Goal: Ask a question: Seek information or help from site administrators or community

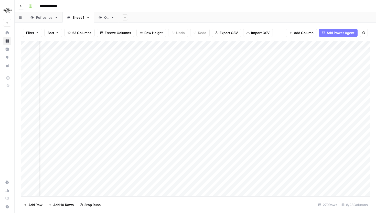
scroll to position [0, 55]
click at [299, 123] on div "Add Column" at bounding box center [195, 118] width 349 height 155
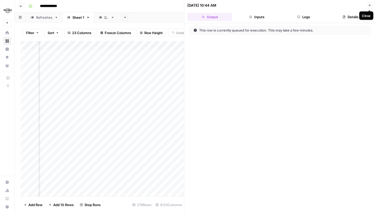
click at [368, 3] on button "Close" at bounding box center [369, 5] width 7 height 7
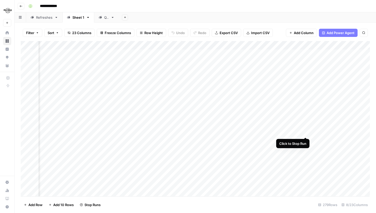
click at [305, 131] on div "Add Column" at bounding box center [195, 118] width 349 height 155
click at [305, 142] on div "Add Column" at bounding box center [195, 118] width 349 height 155
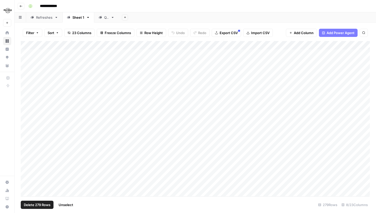
click at [29, 44] on div "Add Column" at bounding box center [195, 118] width 349 height 155
click at [31, 44] on div "Add Column" at bounding box center [195, 118] width 349 height 155
click at [30, 44] on div "Add Column" at bounding box center [195, 118] width 349 height 155
click at [27, 123] on div "Add Column" at bounding box center [195, 118] width 349 height 155
click at [26, 113] on div "Add Column" at bounding box center [195, 118] width 349 height 155
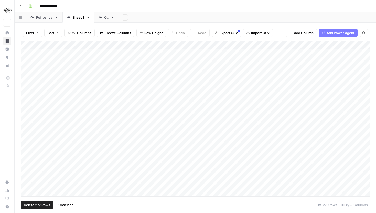
click at [25, 100] on div "Add Column" at bounding box center [195, 118] width 349 height 155
click at [25, 103] on div "Add Column" at bounding box center [195, 118] width 349 height 155
click at [25, 89] on div "Add Column" at bounding box center [195, 118] width 349 height 155
click at [25, 78] on div "Add Column" at bounding box center [195, 118] width 349 height 155
click at [25, 71] on div "Add Column" at bounding box center [195, 118] width 349 height 155
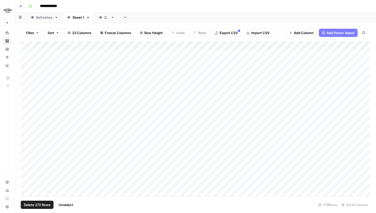
click at [25, 64] on div "Add Column" at bounding box center [195, 118] width 349 height 155
click at [26, 55] on div "Add Column" at bounding box center [195, 118] width 349 height 155
click at [64, 203] on span "Unselect" at bounding box center [66, 204] width 15 height 5
click at [240, 43] on div "Add Column" at bounding box center [195, 118] width 349 height 155
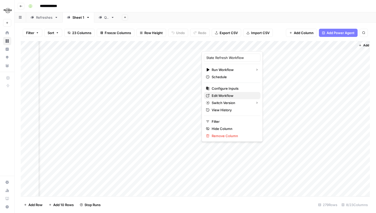
click at [228, 94] on span "Edit Workflow" at bounding box center [234, 95] width 45 height 5
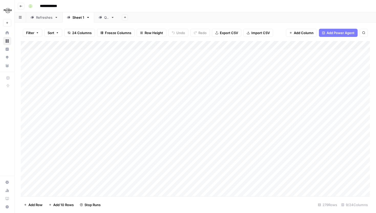
scroll to position [0, 162]
click at [334, 53] on div "Add Column" at bounding box center [195, 118] width 349 height 155
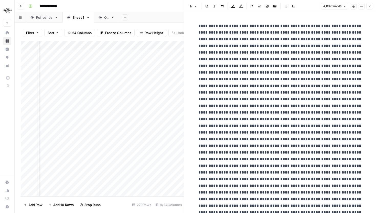
click at [363, 5] on icon "button" at bounding box center [361, 6] width 3 height 3
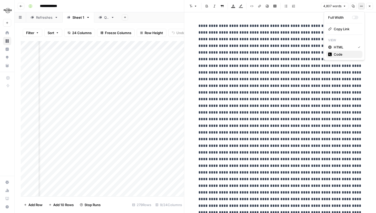
click at [348, 55] on span "Code" at bounding box center [346, 54] width 25 height 5
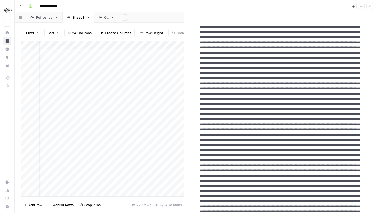
click at [369, 8] on button "Close" at bounding box center [369, 6] width 7 height 7
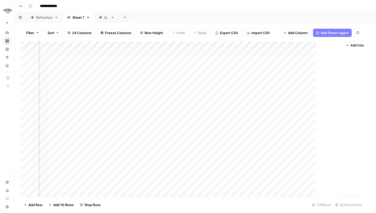
scroll to position [0, 156]
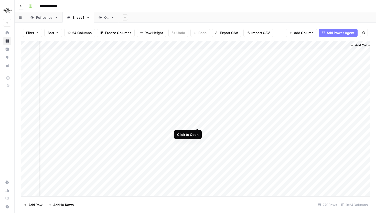
click at [195, 124] on div "Add Column" at bounding box center [195, 118] width 349 height 155
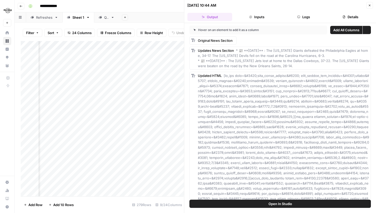
click at [306, 21] on header "10/10/25 at 10:44 AM Close Output Inputs Logs Details" at bounding box center [280, 11] width 192 height 23
click at [292, 15] on button "Logs" at bounding box center [303, 17] width 45 height 8
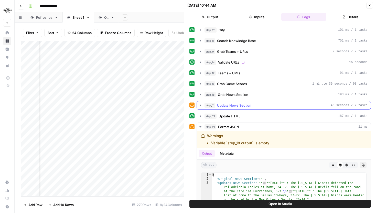
click at [200, 95] on icon "button" at bounding box center [200, 94] width 1 height 2
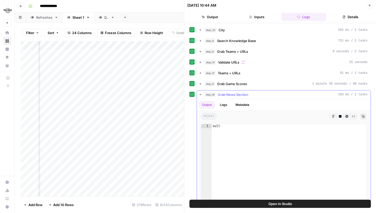
click at [199, 95] on icon "button" at bounding box center [200, 94] width 4 height 4
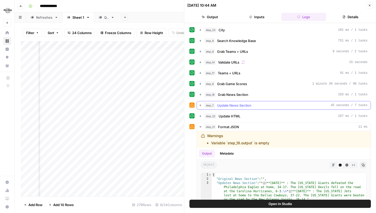
click at [201, 104] on icon "button" at bounding box center [200, 105] width 4 height 4
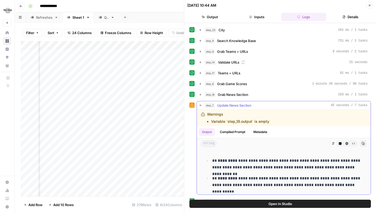
click at [201, 104] on icon "button" at bounding box center [200, 105] width 4 height 4
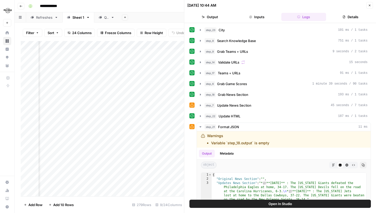
click at [369, 7] on button "Close" at bounding box center [369, 5] width 7 height 7
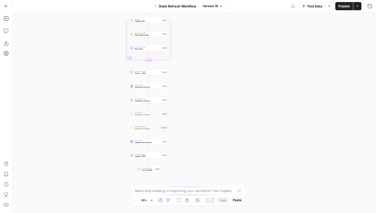
drag, startPoint x: 240, startPoint y: 126, endPoint x: 195, endPoint y: 66, distance: 74.8
click at [195, 66] on div "Workflow Input Settings Inputs Run Code · Python City Step 23 Web Page Scrape W…" at bounding box center [194, 112] width 364 height 200
click at [160, 156] on span "Update HTML" at bounding box center [148, 156] width 26 height 3
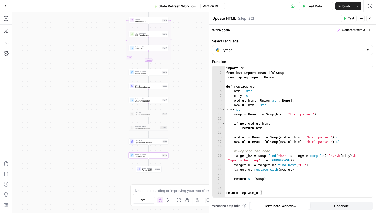
drag, startPoint x: 107, startPoint y: 137, endPoint x: 76, endPoint y: 134, distance: 30.6
click at [76, 134] on div "Workflow Input Settings Inputs Run Code · Python City Step 23 Web Page Scrape W…" at bounding box center [194, 112] width 364 height 200
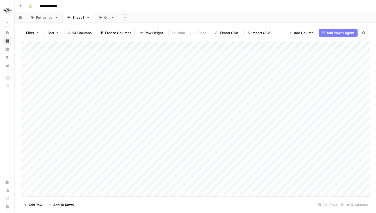
click at [73, 34] on span "24 Columns" at bounding box center [81, 32] width 19 height 5
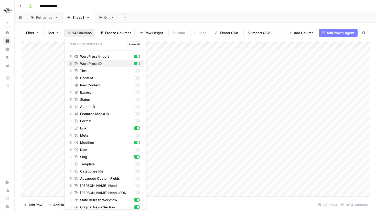
click at [137, 65] on div "button" at bounding box center [136, 64] width 6 height 4
click at [176, 38] on div "Filter Sort 24 Columns Freeze Columns Row Height Undo Redo Export CSV Import CS…" at bounding box center [195, 33] width 349 height 16
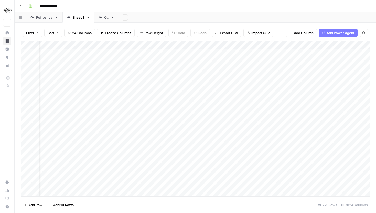
scroll to position [0, 63]
click at [253, 115] on div "Add Column" at bounding box center [195, 118] width 349 height 155
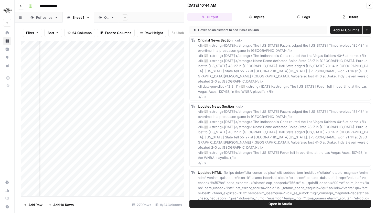
click at [370, 6] on icon "button" at bounding box center [369, 5] width 3 height 3
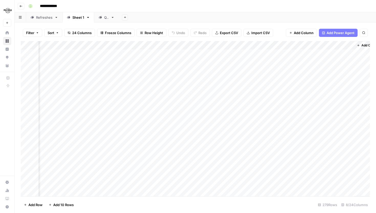
scroll to position [0, 114]
click at [201, 124] on div "Add Column" at bounding box center [195, 118] width 349 height 155
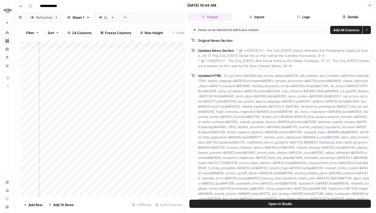
click at [302, 15] on button "Logs" at bounding box center [303, 17] width 45 height 8
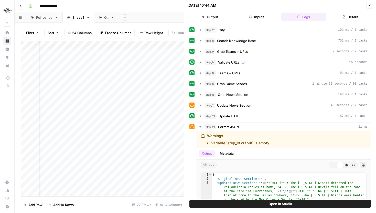
click at [218, 14] on button "Output" at bounding box center [209, 17] width 45 height 8
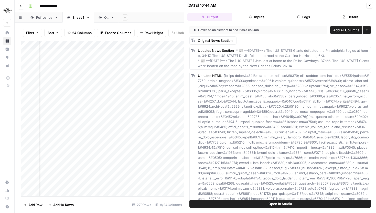
click at [367, 5] on button "Close" at bounding box center [369, 5] width 7 height 7
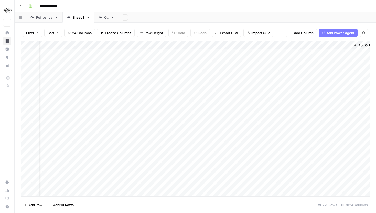
scroll to position [0, 124]
click at [336, 52] on div "Add Column" at bounding box center [195, 118] width 349 height 155
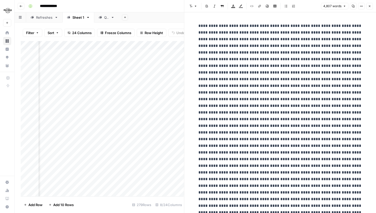
click at [363, 7] on button "Options" at bounding box center [361, 6] width 7 height 7
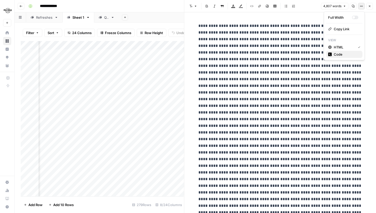
click at [337, 55] on span "Code" at bounding box center [346, 54] width 25 height 5
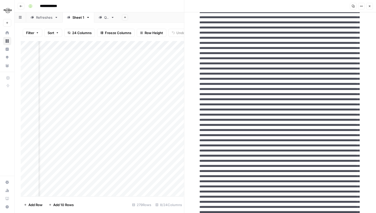
scroll to position [1296, 0]
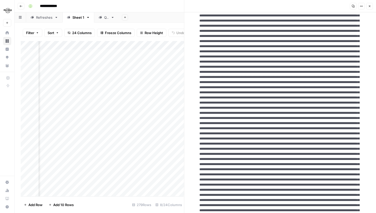
click at [368, 5] on icon "button" at bounding box center [369, 6] width 3 height 3
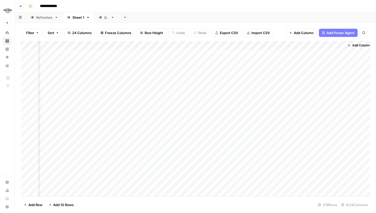
scroll to position [0, 117]
click at [341, 123] on div "Add Column" at bounding box center [195, 118] width 349 height 155
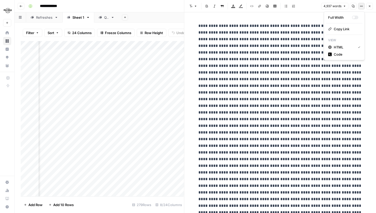
click at [359, 7] on button "Options" at bounding box center [361, 6] width 7 height 7
click at [347, 50] on button "HTML" at bounding box center [344, 46] width 36 height 7
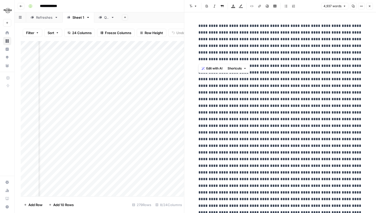
click at [360, 6] on icon "button" at bounding box center [361, 6] width 3 height 3
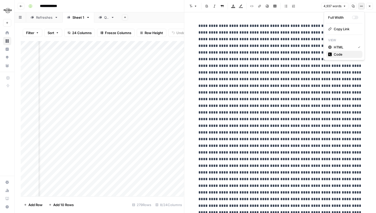
click at [349, 54] on span "Code" at bounding box center [346, 54] width 25 height 5
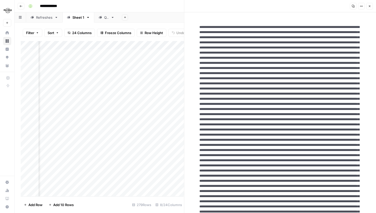
type textarea "**********"
click at [370, 4] on button "Close" at bounding box center [369, 6] width 7 height 7
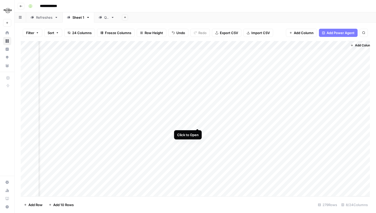
click at [198, 122] on div "Add Column" at bounding box center [195, 118] width 349 height 155
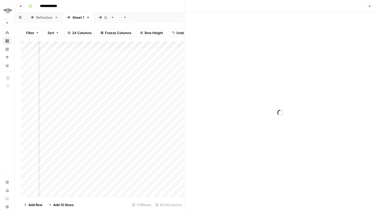
click at [309, 8] on div "Close" at bounding box center [279, 6] width 185 height 7
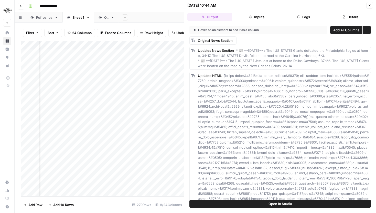
click at [303, 8] on div "10/10/25 at 10:44 AM Close" at bounding box center [279, 5] width 185 height 7
click at [303, 14] on button "Logs" at bounding box center [303, 17] width 45 height 8
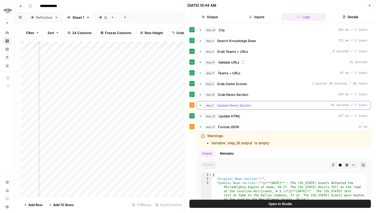
click at [199, 102] on button "step_7 Update News Section 45 seconds / 7 tasks" at bounding box center [284, 105] width 174 height 8
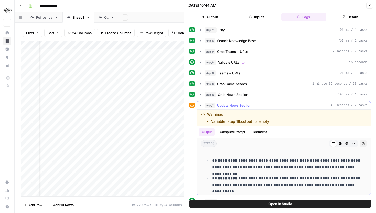
scroll to position [64, 0]
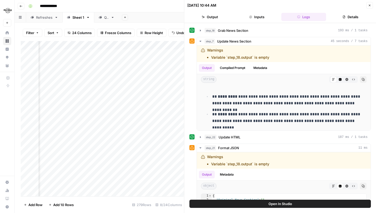
click at [368, 4] on icon "button" at bounding box center [369, 5] width 3 height 3
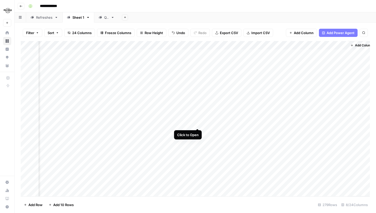
click at [198, 124] on div "Add Column" at bounding box center [195, 118] width 349 height 155
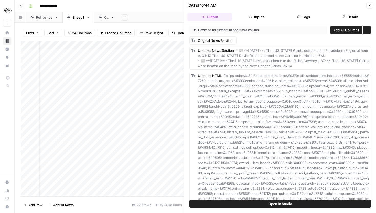
click at [230, 204] on button "Open In Studio" at bounding box center [279, 203] width 181 height 8
click at [129, 105] on div "Add Column" at bounding box center [102, 118] width 163 height 155
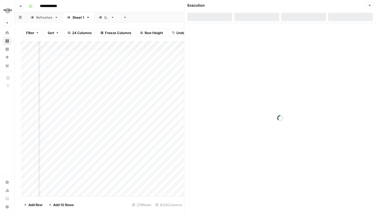
click at [256, 17] on div at bounding box center [256, 17] width 45 height 8
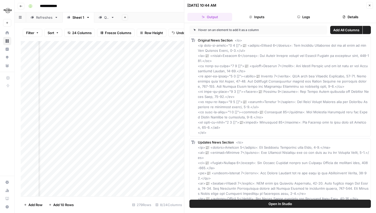
click at [253, 16] on button "Inputs" at bounding box center [256, 17] width 45 height 8
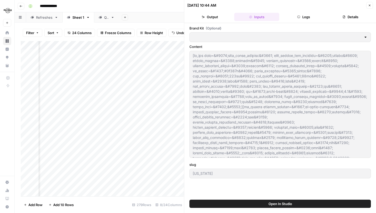
type input "Hard Rock Digital"
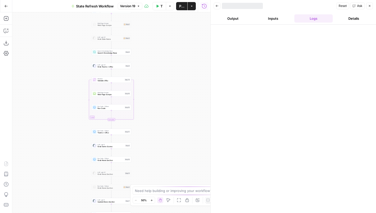
click at [130, 7] on span "Version 19" at bounding box center [127, 6] width 15 height 5
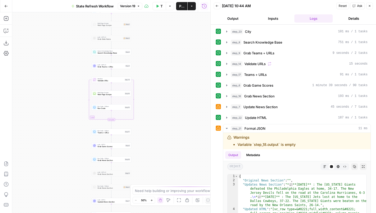
click at [134, 6] on span "Version 19" at bounding box center [127, 6] width 15 height 5
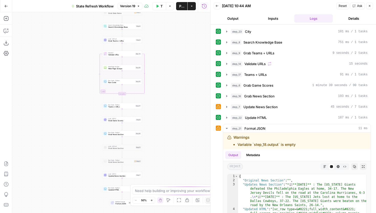
drag, startPoint x: 172, startPoint y: 114, endPoint x: 187, endPoint y: 78, distance: 39.1
click at [187, 78] on div "Workflow Input Settings Inputs Run Code · Python City Step 23 Web Page Scrape W…" at bounding box center [111, 112] width 198 height 200
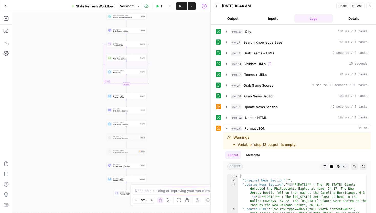
click at [154, 200] on button "Zoom In" at bounding box center [152, 200] width 6 height 6
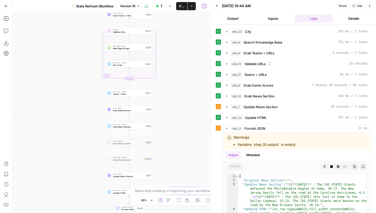
click at [154, 200] on button "Zoom In" at bounding box center [152, 200] width 6 height 6
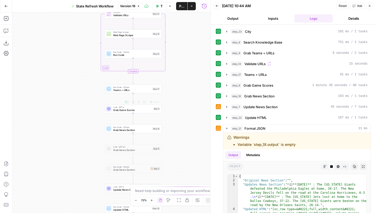
click at [146, 130] on span "Grab News Section" at bounding box center [132, 130] width 38 height 4
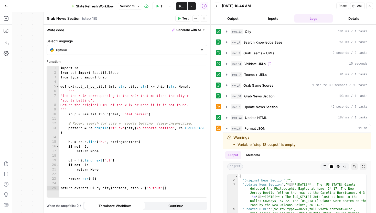
click at [135, 8] on span "Version 19" at bounding box center [127, 6] width 15 height 5
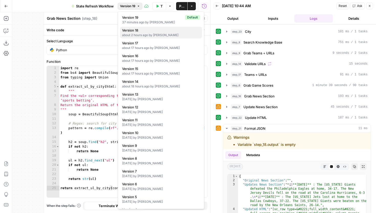
click at [141, 27] on button "Version 18 about 2 hours ago by Franco Bellomo" at bounding box center [161, 33] width 82 height 12
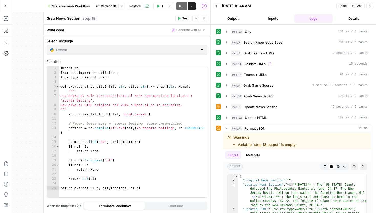
click at [110, 7] on span "Version 18" at bounding box center [108, 6] width 15 height 5
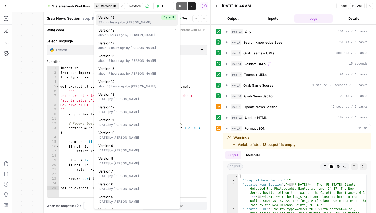
click at [116, 17] on span "Version 19" at bounding box center [128, 17] width 61 height 5
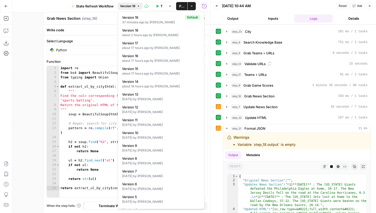
click at [126, 6] on span "Version 19" at bounding box center [127, 6] width 15 height 5
click at [135, 32] on span "Version 18" at bounding box center [160, 30] width 76 height 5
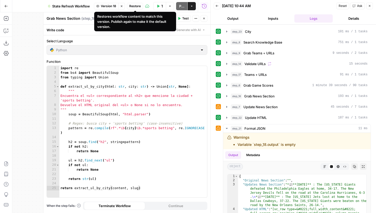
click at [110, 7] on span "Version 18" at bounding box center [108, 6] width 15 height 5
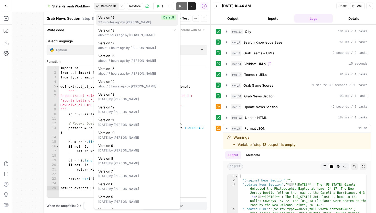
click at [118, 20] on div "37 minutes ago by Franco Bellomo" at bounding box center [137, 22] width 78 height 5
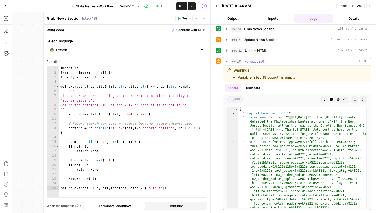
scroll to position [67, 0]
click at [8, 33] on button "Copilot" at bounding box center [6, 31] width 8 height 8
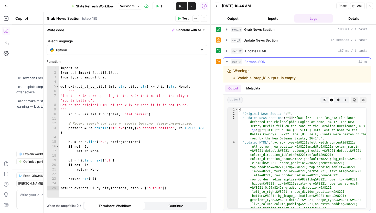
click at [227, 61] on icon "button" at bounding box center [227, 62] width 4 height 4
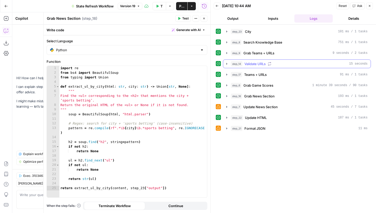
scroll to position [0, 0]
click at [227, 96] on icon "button" at bounding box center [226, 96] width 1 height 2
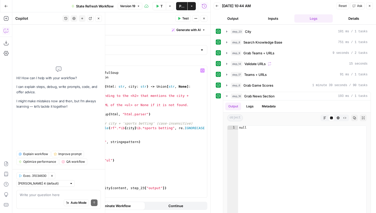
click at [26, 201] on div "Auto Mode Send" at bounding box center [59, 202] width 78 height 11
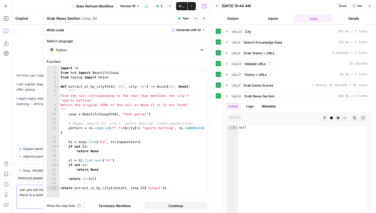
type textarea "can you tell me why step_18 outputs null when there is a section in the content"
click at [269, 20] on button "Inputs" at bounding box center [273, 18] width 38 height 8
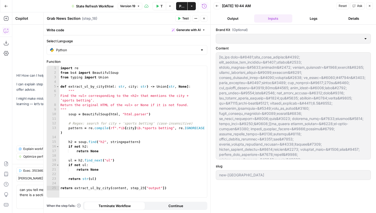
type input "Hard Rock Digital"
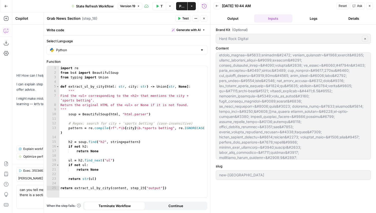
scroll to position [13, 0]
click at [206, 21] on button "Close" at bounding box center [204, 18] width 7 height 7
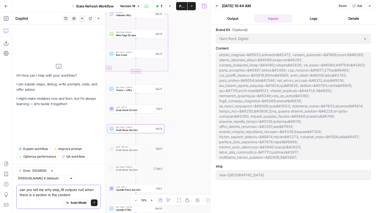
click at [82, 195] on textarea "can you tell me why step_18 outputs null when there is a section in the content" at bounding box center [59, 192] width 78 height 10
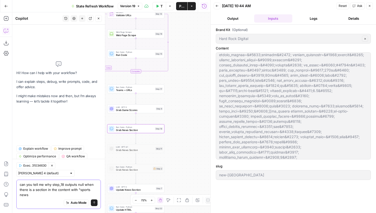
type textarea "can you tell me why step_18 outputs null when there is a section in the content…"
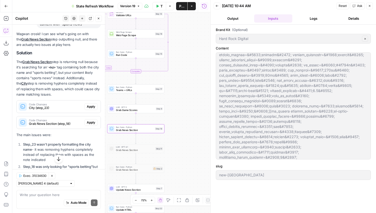
scroll to position [94, 0]
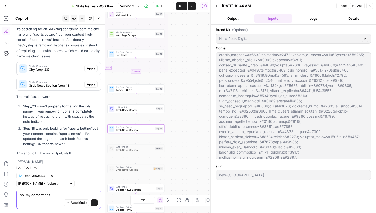
type textarea "no, my content has"
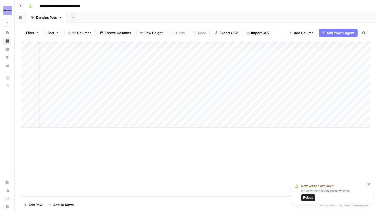
scroll to position [0, 333]
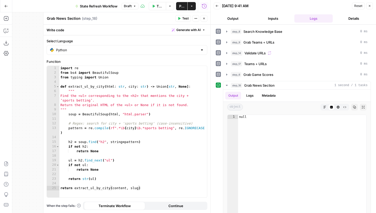
click at [202, 19] on icon "button" at bounding box center [203, 18] width 3 height 3
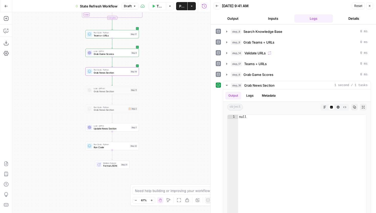
drag, startPoint x: 175, startPoint y: 106, endPoint x: 151, endPoint y: 81, distance: 34.6
click at [151, 81] on div "Workflow Input Settings Inputs Web Page Scrape Web Page Scrape Step 1 LLM · GPT…" at bounding box center [111, 112] width 198 height 200
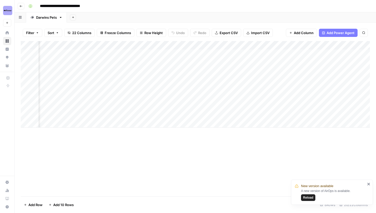
scroll to position [0, 337]
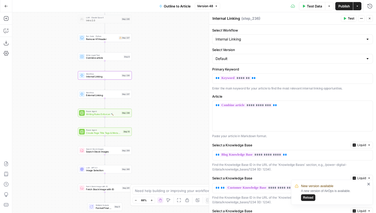
scroll to position [115, 0]
